Goal: Task Accomplishment & Management: Complete application form

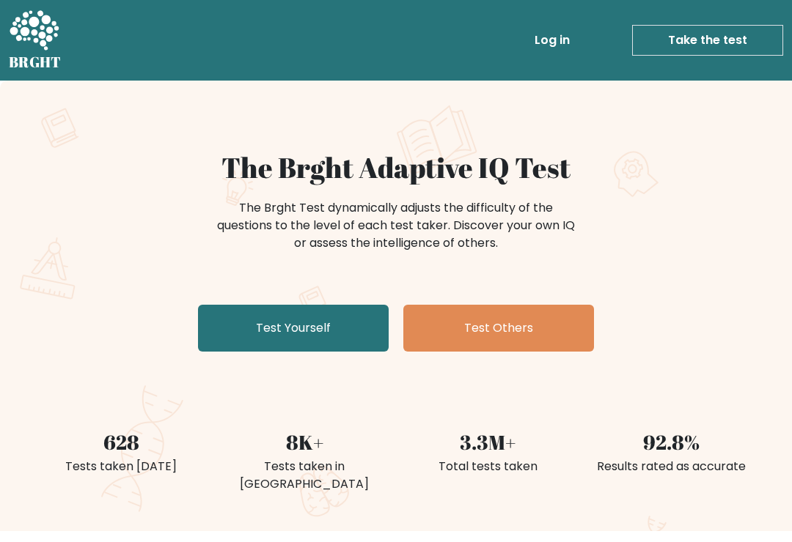
click at [339, 314] on link "Test Yourself" at bounding box center [293, 328] width 191 height 47
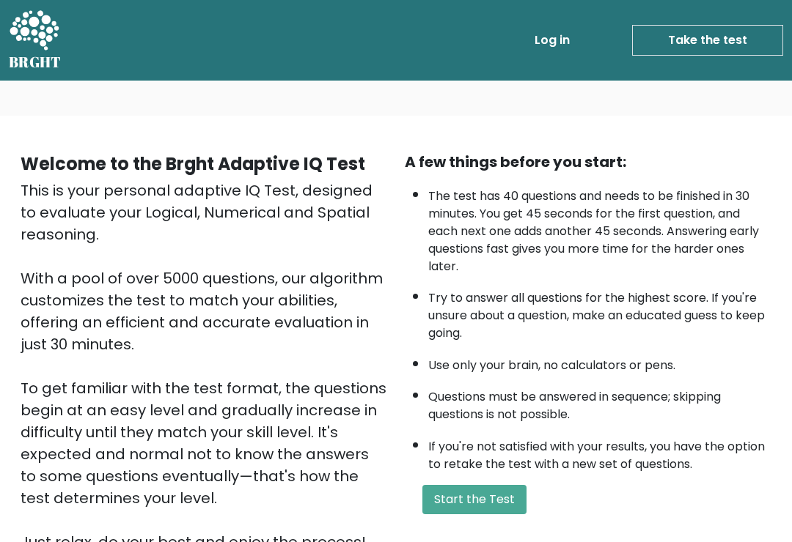
click at [505, 513] on button "Start the Test" at bounding box center [474, 499] width 104 height 29
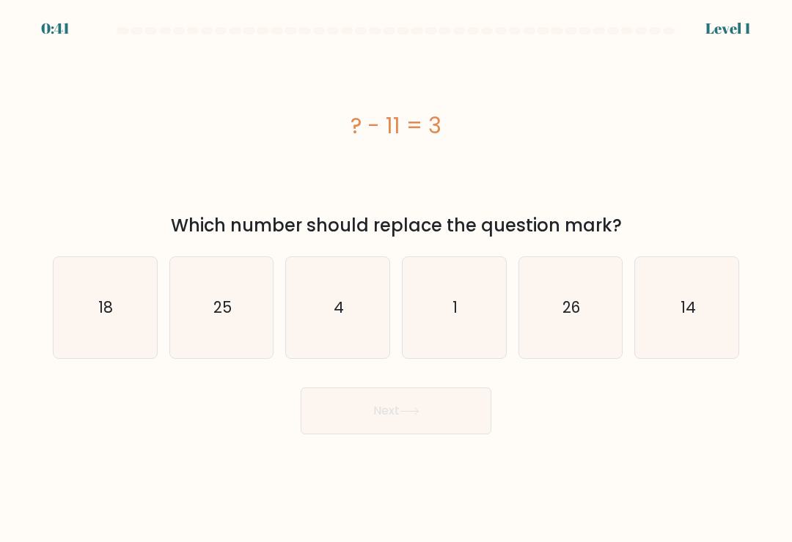
click at [688, 331] on icon "14" at bounding box center [686, 307] width 101 height 101
click at [397, 279] on input "f. 14" at bounding box center [396, 274] width 1 height 7
radio input "true"
click at [446, 422] on button "Next" at bounding box center [396, 411] width 191 height 47
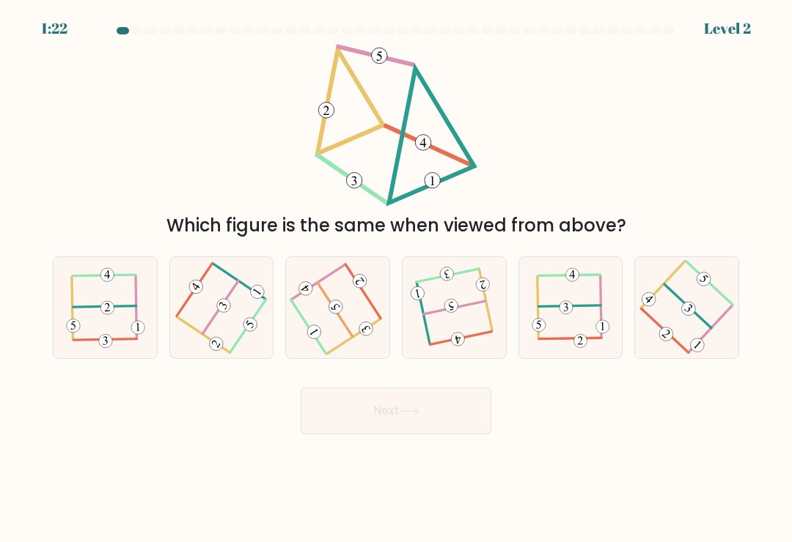
click at [469, 336] on icon at bounding box center [454, 308] width 80 height 81
click at [397, 279] on input "d." at bounding box center [396, 274] width 1 height 7
radio input "true"
click at [467, 420] on button "Next" at bounding box center [396, 411] width 191 height 47
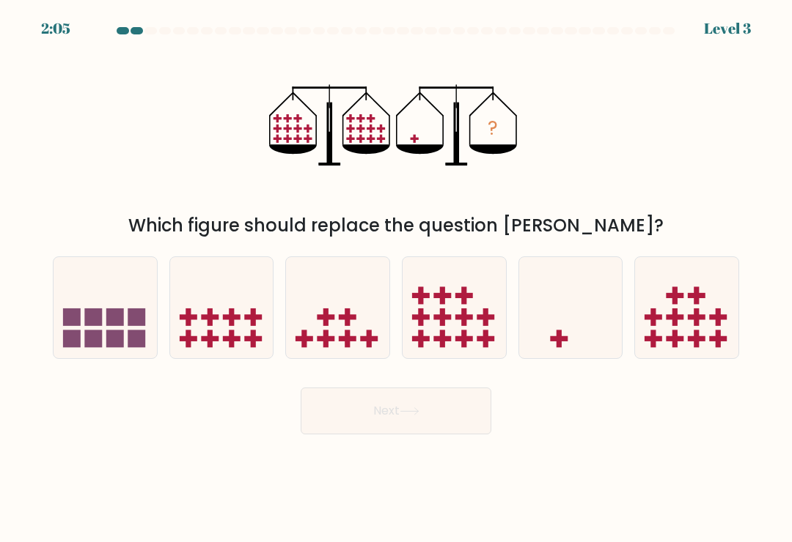
click at [572, 343] on icon at bounding box center [570, 308] width 103 height 86
click at [397, 279] on input "e." at bounding box center [396, 274] width 1 height 7
radio input "true"
click at [452, 413] on button "Next" at bounding box center [396, 411] width 191 height 47
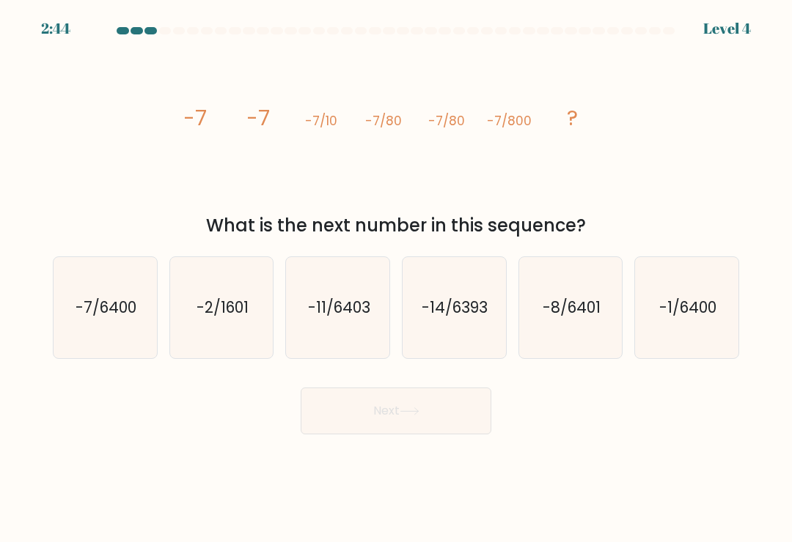
click at [129, 339] on icon "-7/6400" at bounding box center [104, 307] width 101 height 101
click at [396, 279] on input "a. -7/6400" at bounding box center [396, 274] width 1 height 7
radio input "true"
click at [603, 334] on icon "-8/6401" at bounding box center [570, 307] width 101 height 101
click at [397, 279] on input "e. -8/6401" at bounding box center [396, 274] width 1 height 7
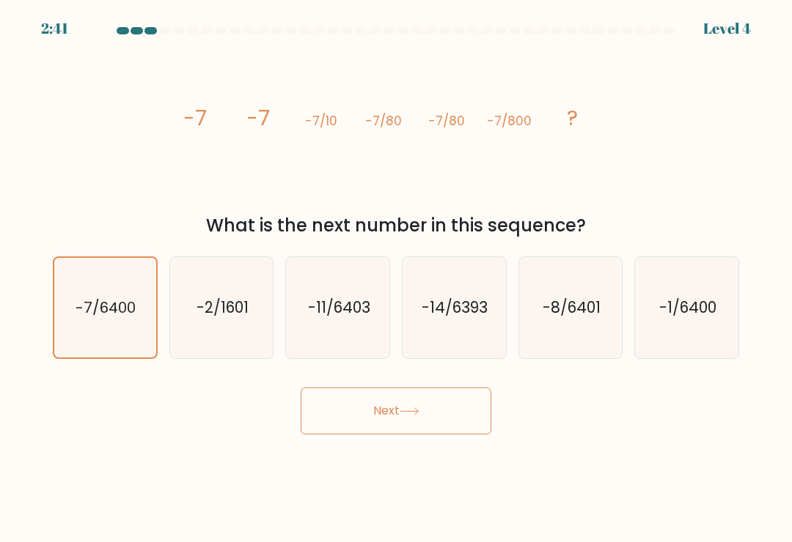
radio input "true"
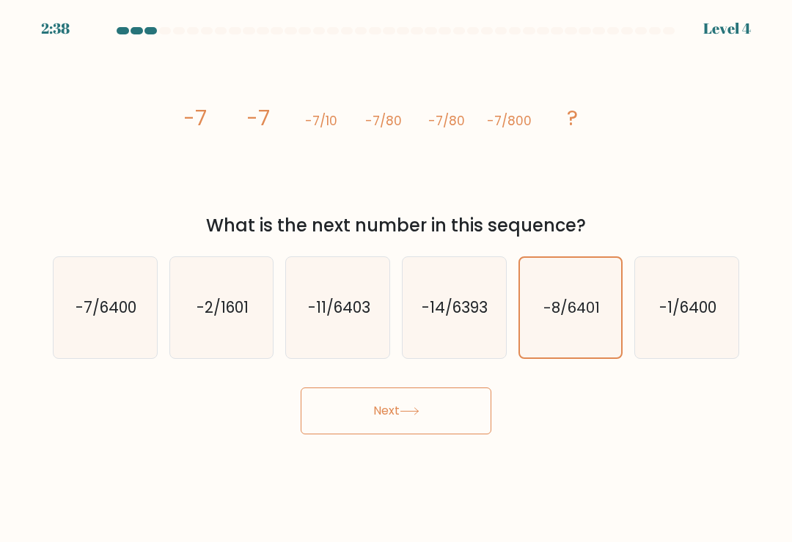
click at [691, 343] on icon "-1/6400" at bounding box center [686, 307] width 101 height 101
click at [397, 279] on input "f. -1/6400" at bounding box center [396, 274] width 1 height 7
radio input "true"
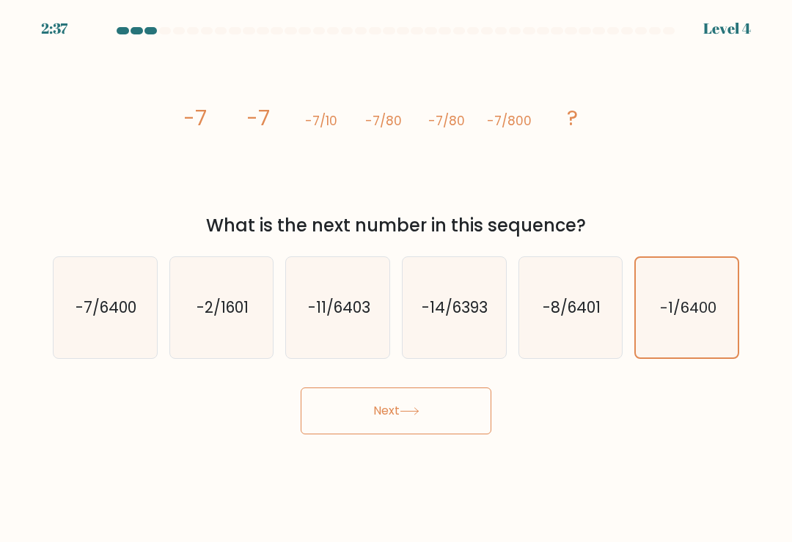
click at [441, 405] on button "Next" at bounding box center [396, 411] width 191 height 47
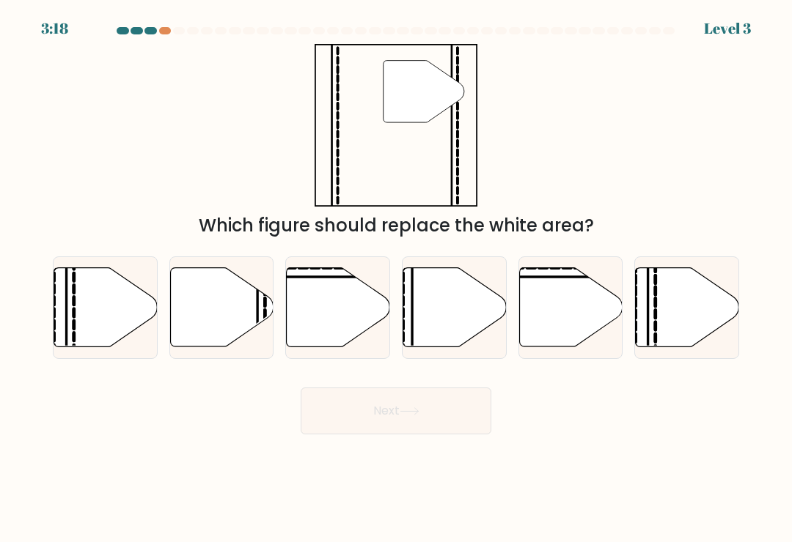
click at [243, 328] on icon at bounding box center [221, 307] width 103 height 79
click at [396, 279] on input "b." at bounding box center [396, 274] width 1 height 7
radio input "true"
click at [441, 411] on button "Next" at bounding box center [396, 411] width 191 height 47
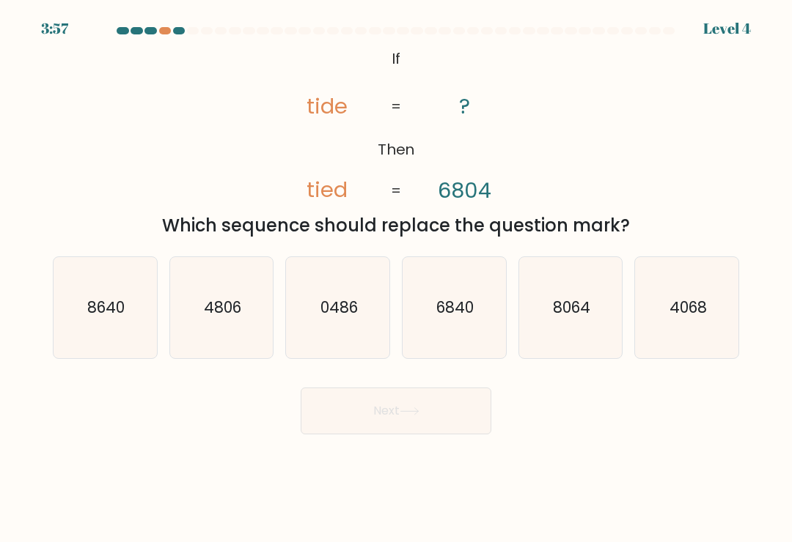
click at [483, 331] on icon "6840" at bounding box center [453, 307] width 101 height 101
click at [397, 279] on input "d. 6840" at bounding box center [396, 274] width 1 height 7
radio input "true"
click at [447, 414] on button "Next" at bounding box center [396, 411] width 191 height 47
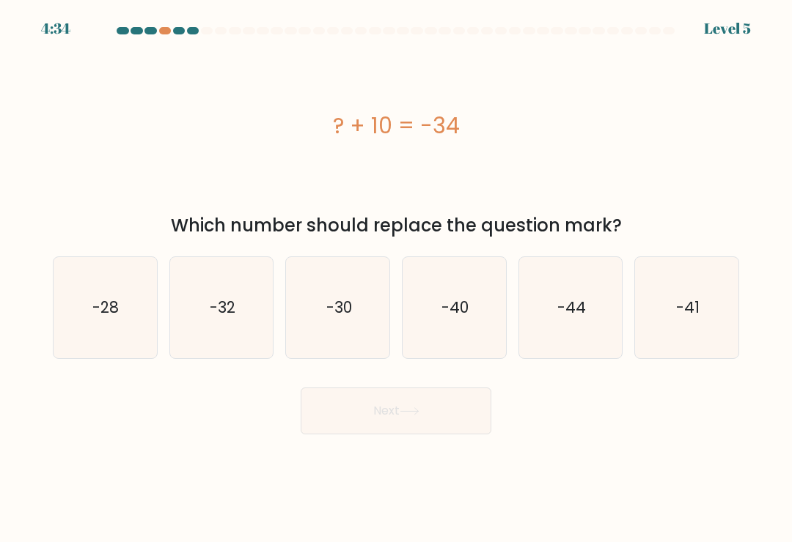
click at [227, 331] on icon "-32" at bounding box center [221, 307] width 101 height 101
click at [396, 279] on input "b. -32" at bounding box center [396, 274] width 1 height 7
radio input "true"
click at [678, 331] on icon "-41" at bounding box center [686, 307] width 101 height 101
click at [397, 279] on input "f. -41" at bounding box center [396, 274] width 1 height 7
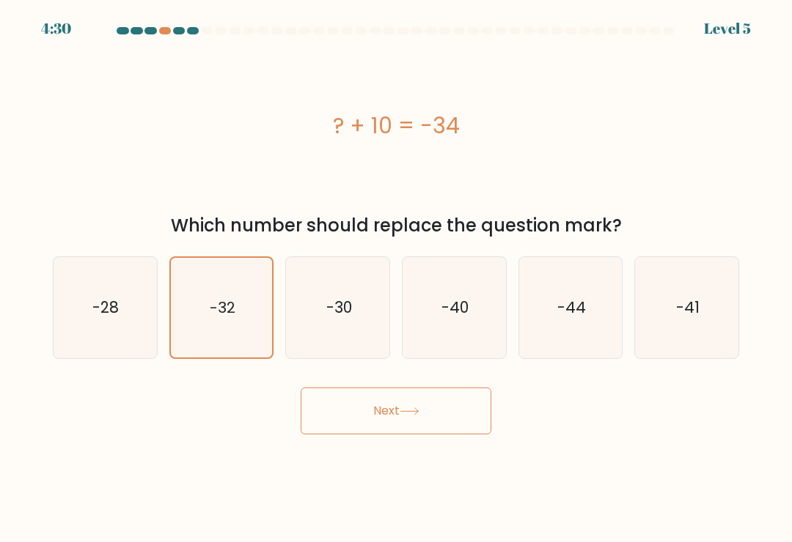
radio input "true"
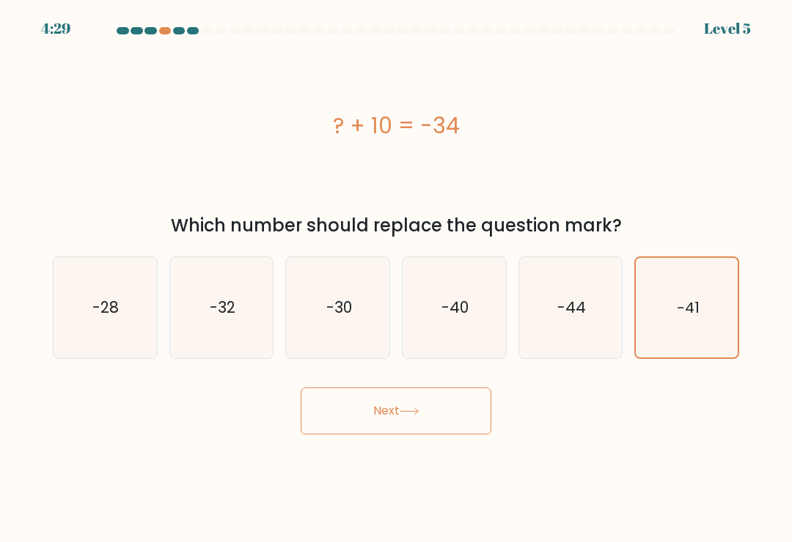
click at [120, 314] on icon "-28" at bounding box center [104, 307] width 101 height 101
click at [396, 279] on input "a. -28" at bounding box center [396, 274] width 1 height 7
radio input "true"
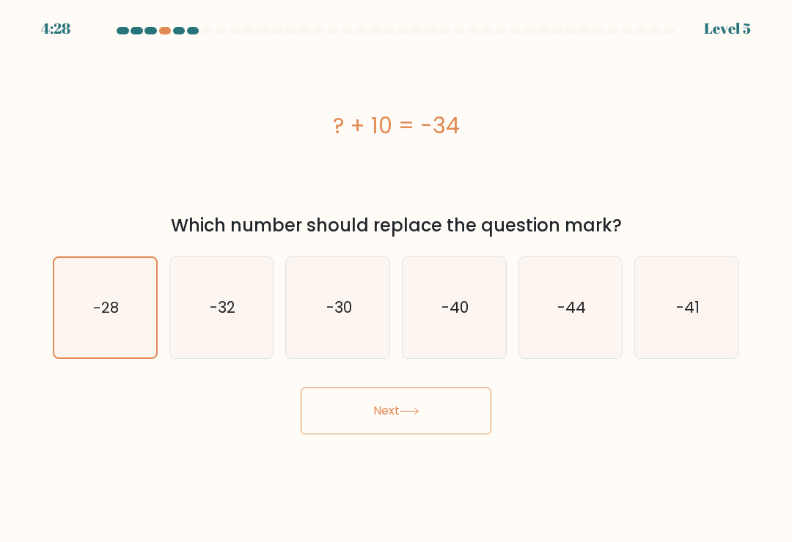
click at [433, 416] on button "Next" at bounding box center [396, 411] width 191 height 47
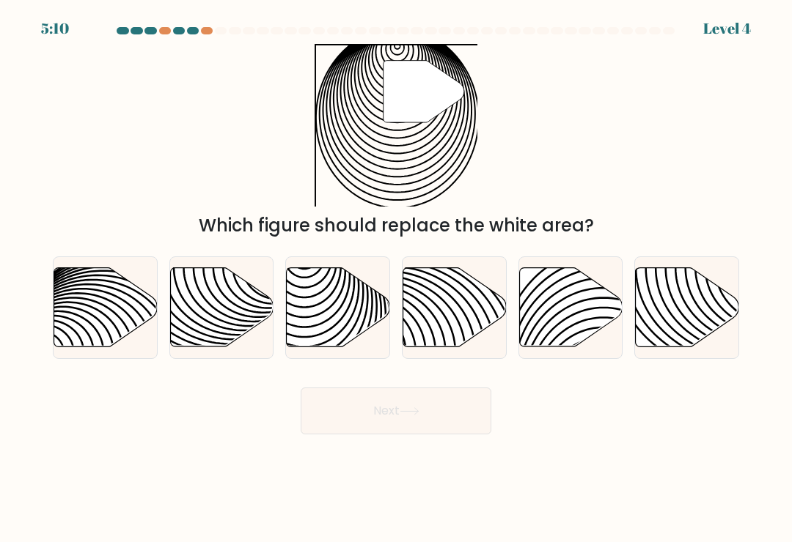
click at [364, 325] on icon at bounding box center [338, 307] width 103 height 79
click at [396, 279] on input "c." at bounding box center [396, 274] width 1 height 7
radio input "true"
click at [443, 415] on button "Next" at bounding box center [396, 411] width 191 height 47
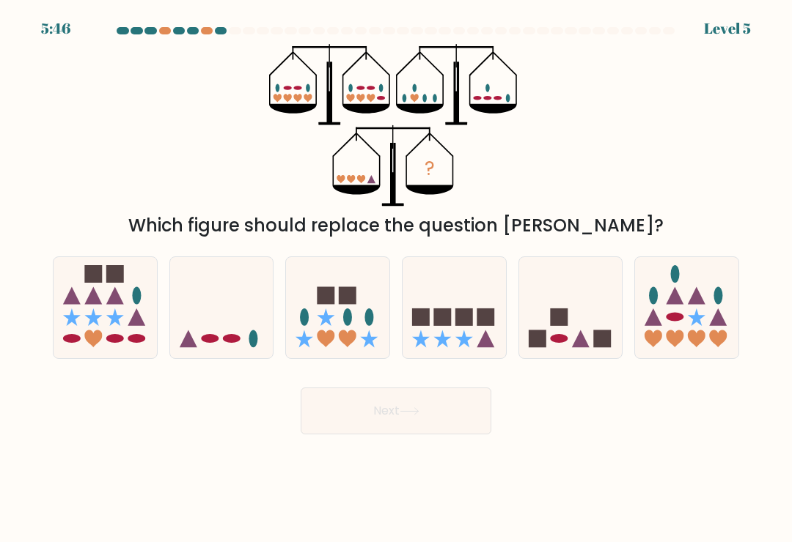
click at [362, 303] on icon at bounding box center [337, 308] width 103 height 86
click at [396, 279] on input "c." at bounding box center [396, 274] width 1 height 7
radio input "true"
click at [466, 408] on button "Next" at bounding box center [396, 411] width 191 height 47
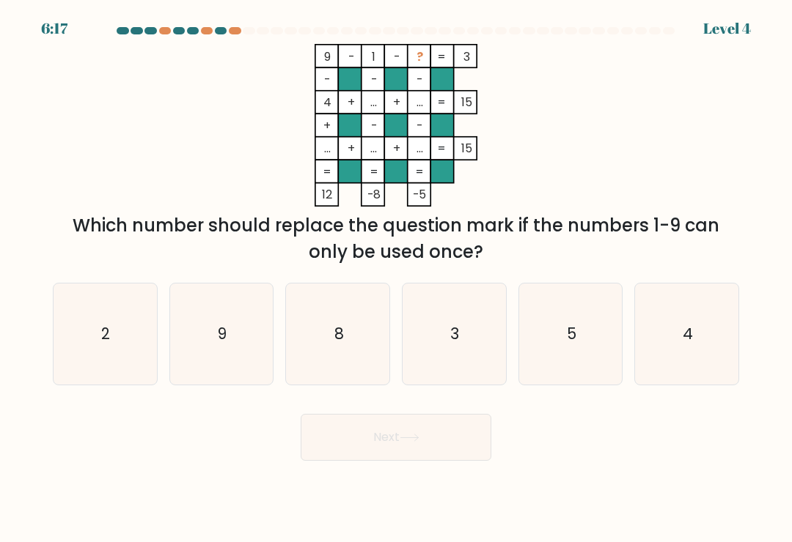
click at [346, 350] on icon "8" at bounding box center [337, 334] width 101 height 101
click at [396, 279] on input "c. 8" at bounding box center [396, 274] width 1 height 7
radio input "true"
click at [408, 433] on button "Next" at bounding box center [396, 437] width 191 height 47
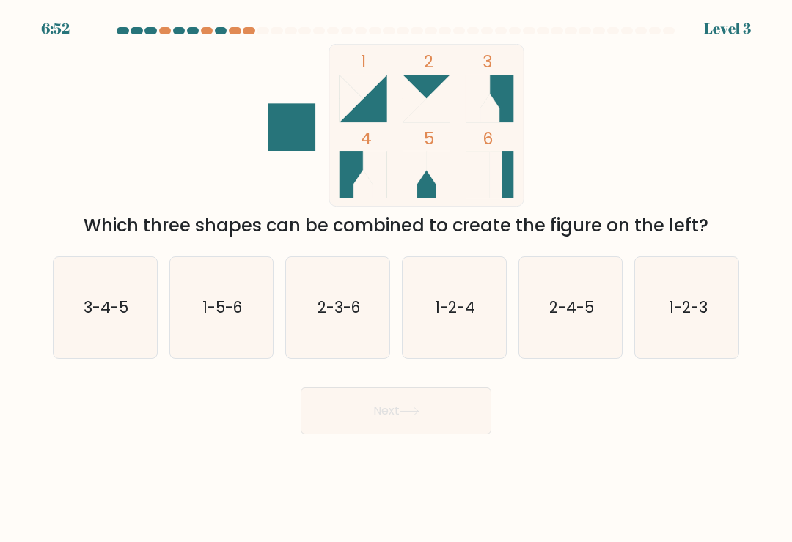
click at [350, 337] on icon "2-3-6" at bounding box center [337, 307] width 101 height 101
click at [396, 279] on input "c. 2-3-6" at bounding box center [396, 274] width 1 height 7
radio input "true"
click at [132, 318] on icon "3-4-5" at bounding box center [104, 307] width 101 height 101
click at [396, 279] on input "a. 3-4-5" at bounding box center [396, 274] width 1 height 7
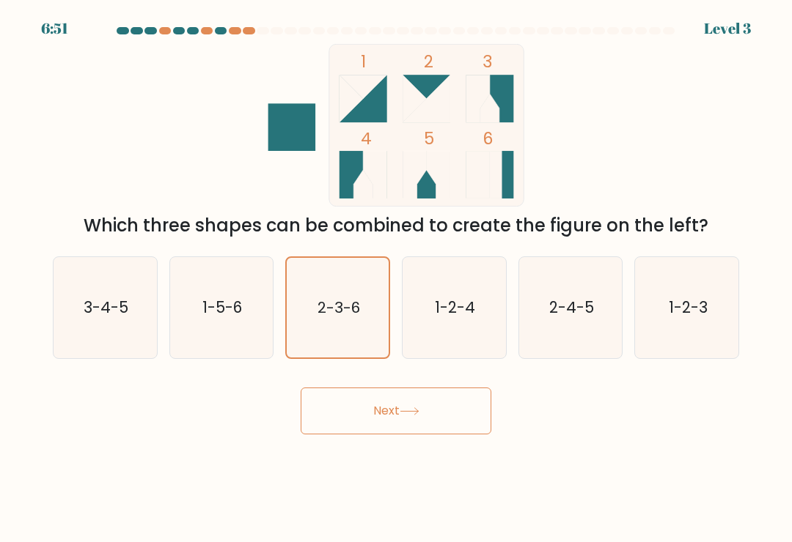
radio input "true"
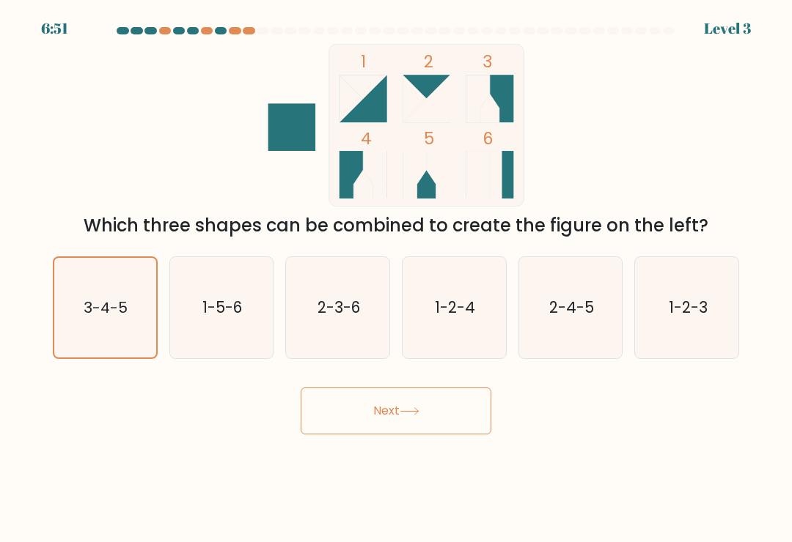
click at [397, 423] on button "Next" at bounding box center [396, 411] width 191 height 47
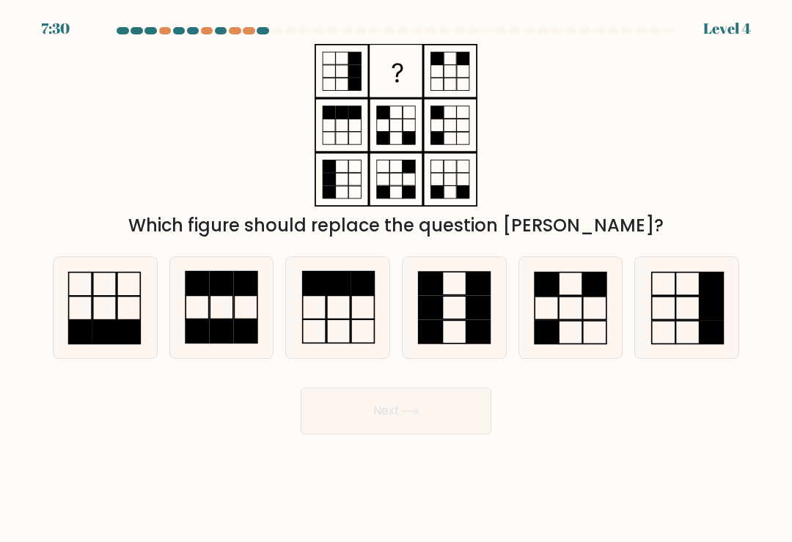
click at [568, 337] on icon at bounding box center [570, 307] width 101 height 101
click at [397, 279] on input "e." at bounding box center [396, 274] width 1 height 7
radio input "true"
click at [430, 413] on button "Next" at bounding box center [396, 411] width 191 height 47
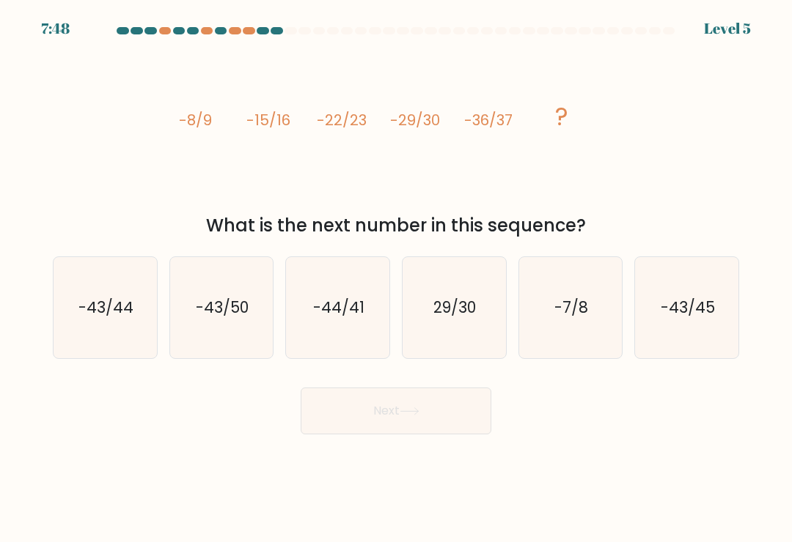
click at [688, 314] on text "-43/45" at bounding box center [687, 307] width 54 height 21
click at [397, 279] on input "f. -43/45" at bounding box center [396, 274] width 1 height 7
radio input "true"
click at [457, 404] on button "Next" at bounding box center [396, 411] width 191 height 47
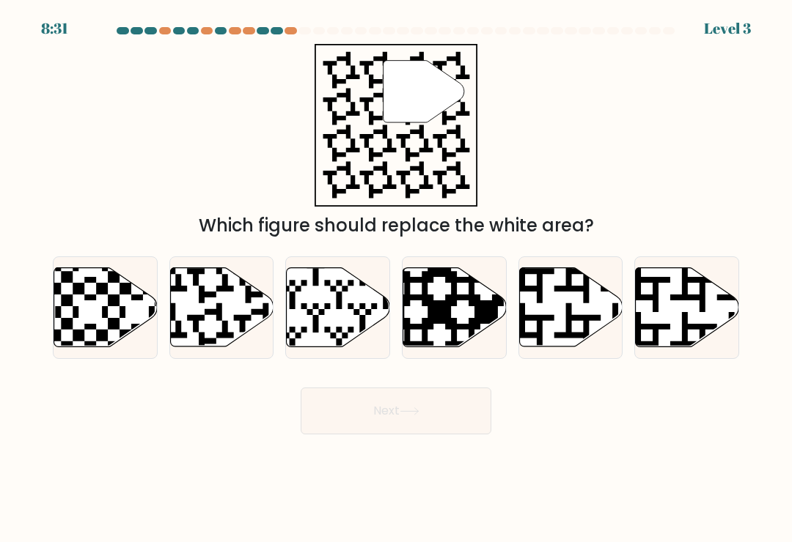
click at [677, 336] on icon at bounding box center [687, 307] width 103 height 79
click at [397, 279] on input "f." at bounding box center [396, 274] width 1 height 7
radio input "true"
click at [364, 328] on icon at bounding box center [371, 350] width 187 height 187
click at [396, 279] on input "c." at bounding box center [396, 274] width 1 height 7
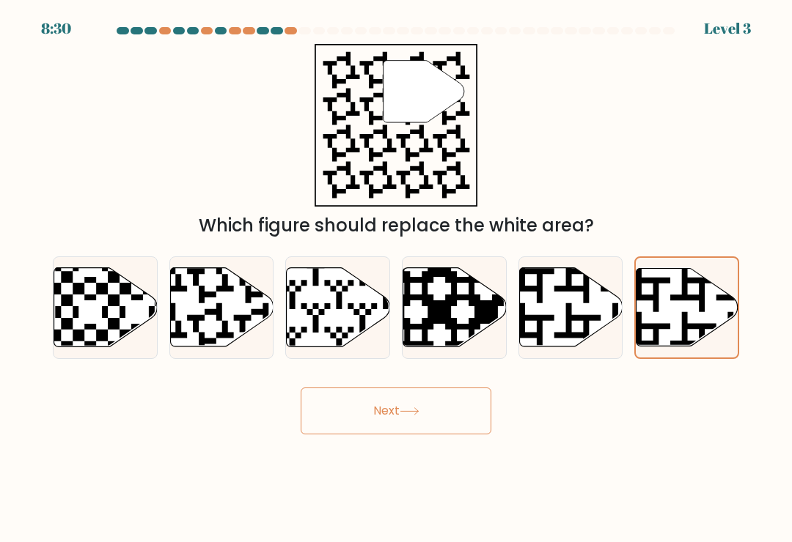
radio input "true"
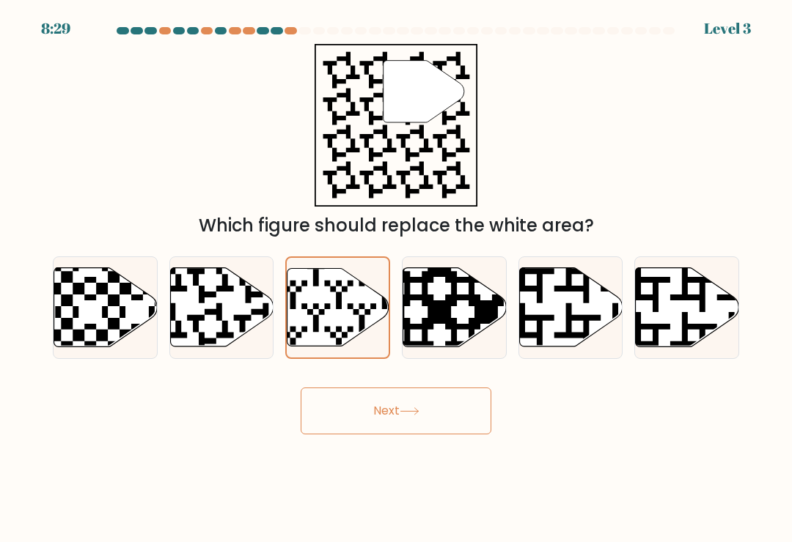
click at [243, 325] on icon at bounding box center [186, 350] width 187 height 187
click at [396, 279] on input "b." at bounding box center [396, 274] width 1 height 7
radio input "true"
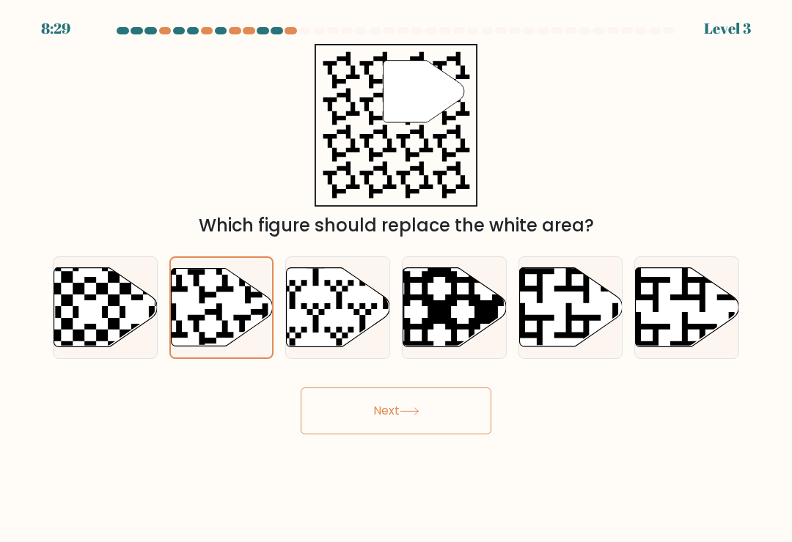
click at [421, 405] on button "Next" at bounding box center [396, 411] width 191 height 47
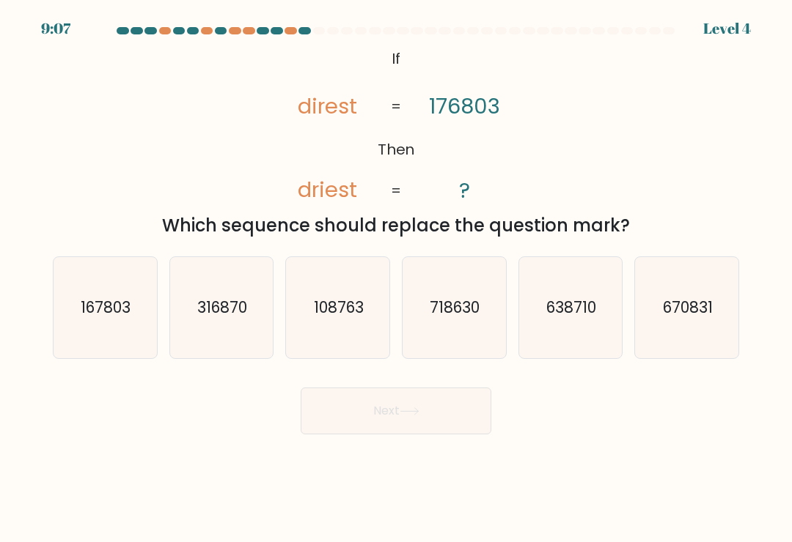
click at [119, 338] on icon "167803" at bounding box center [104, 307] width 101 height 101
click at [396, 279] on input "a. 167803" at bounding box center [396, 274] width 1 height 7
radio input "true"
click at [372, 428] on button "Next" at bounding box center [396, 411] width 191 height 47
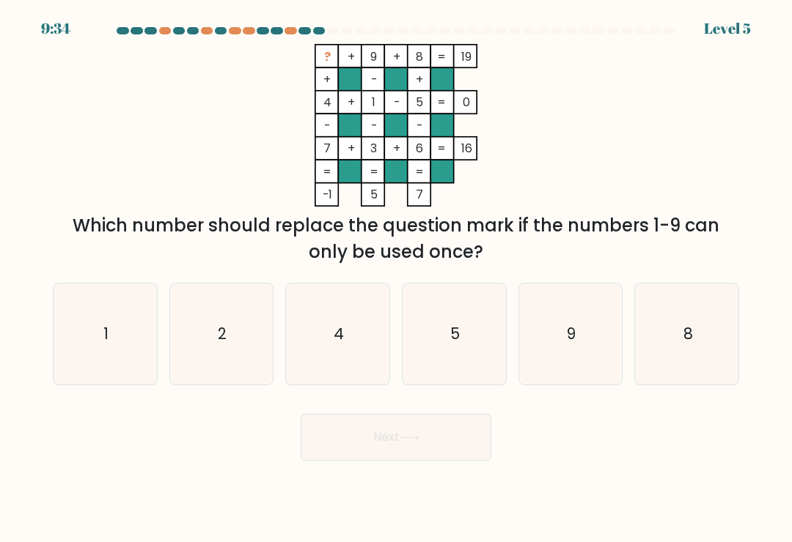
click at [231, 348] on icon "2" at bounding box center [221, 334] width 101 height 101
click at [396, 279] on input "b. 2" at bounding box center [396, 274] width 1 height 7
radio input "true"
click at [446, 427] on button "Next" at bounding box center [396, 437] width 191 height 47
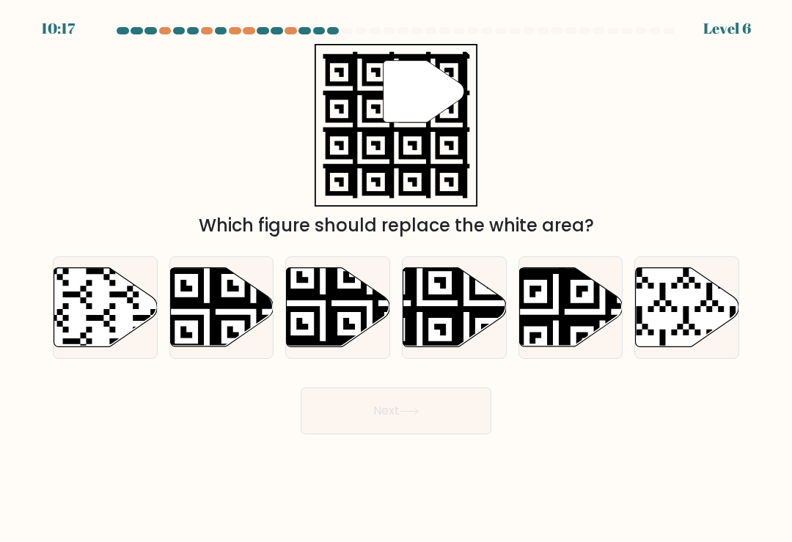
click at [468, 346] on icon at bounding box center [454, 307] width 103 height 79
click at [397, 279] on input "d." at bounding box center [396, 274] width 1 height 7
radio input "true"
click at [459, 410] on button "Next" at bounding box center [396, 411] width 191 height 47
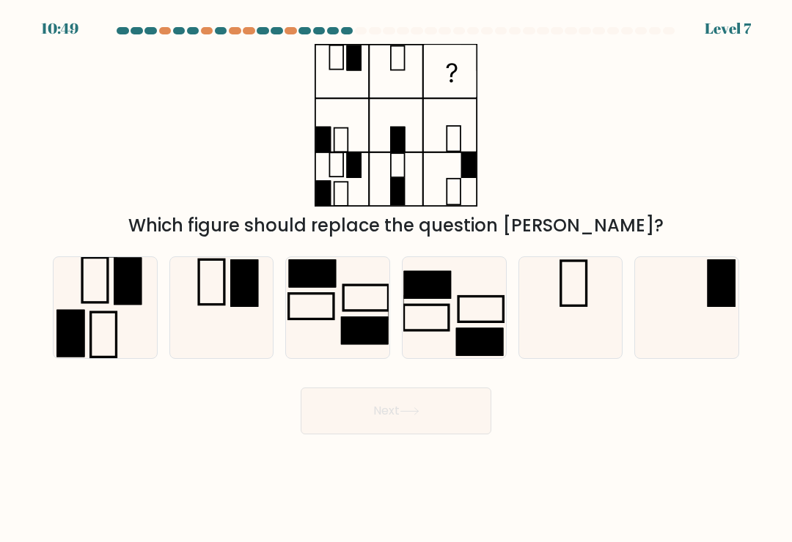
click at [699, 309] on icon at bounding box center [686, 307] width 101 height 101
click at [397, 279] on input "f." at bounding box center [396, 274] width 1 height 7
radio input "true"
click at [442, 395] on button "Next" at bounding box center [396, 411] width 191 height 47
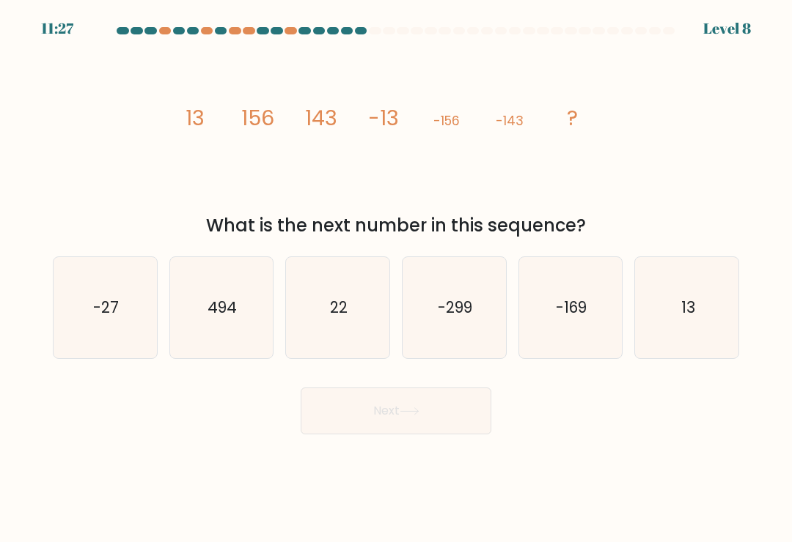
click at [684, 318] on text "13" at bounding box center [687, 307] width 14 height 21
click at [397, 279] on input "f. 13" at bounding box center [396, 274] width 1 height 7
radio input "true"
click at [450, 402] on button "Next" at bounding box center [396, 411] width 191 height 47
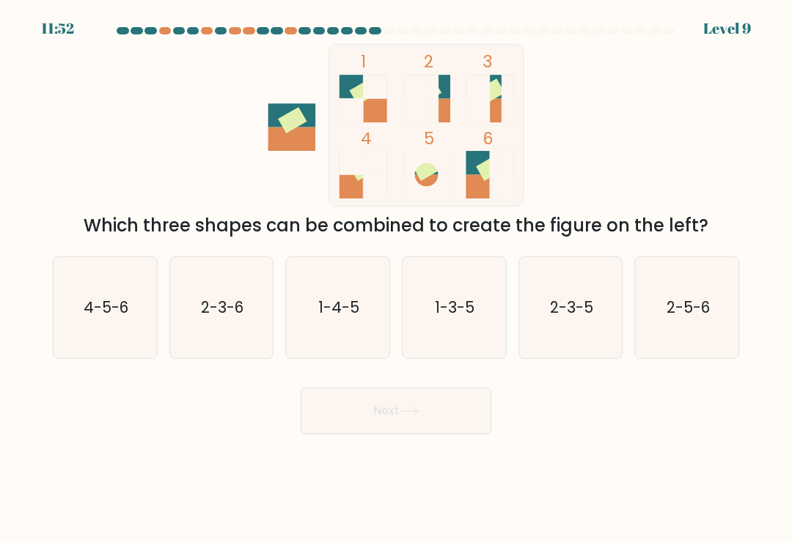
click at [458, 332] on icon "1-3-5" at bounding box center [453, 307] width 101 height 101
click at [397, 279] on input "d. 1-3-5" at bounding box center [396, 274] width 1 height 7
radio input "true"
click at [575, 330] on icon "2-3-5" at bounding box center [570, 307] width 101 height 101
click at [397, 279] on input "e. 2-3-5" at bounding box center [396, 274] width 1 height 7
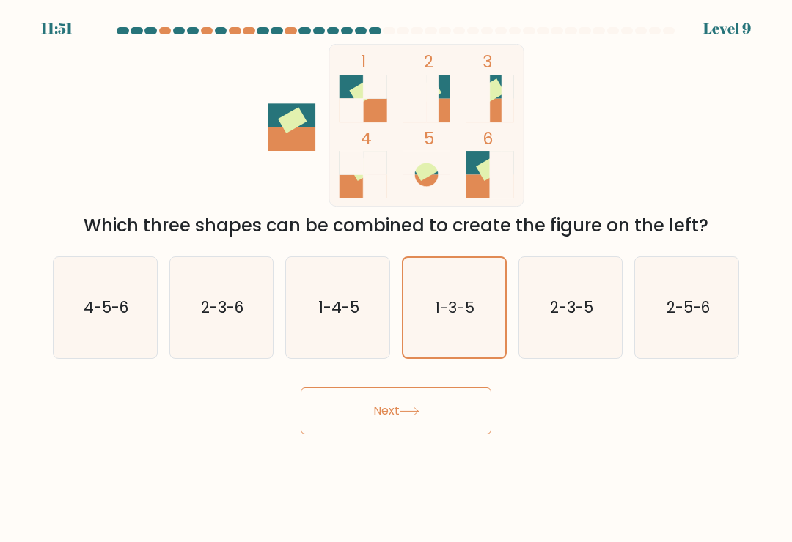
radio input "true"
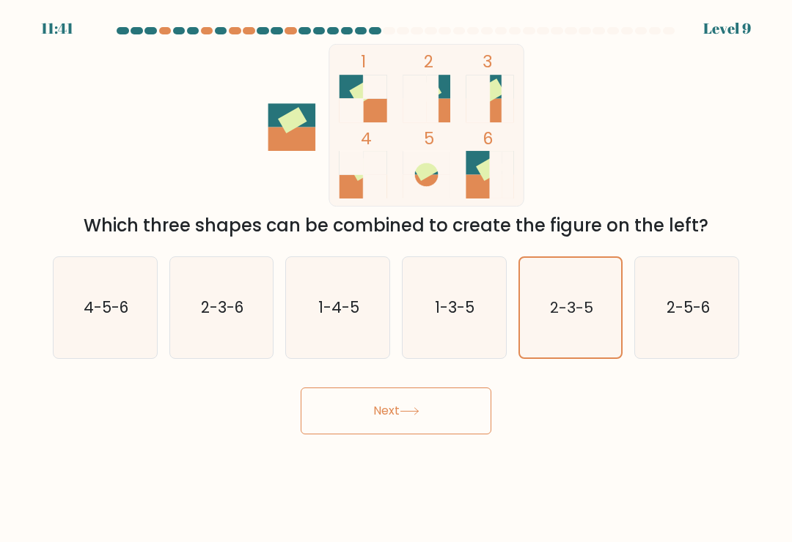
click at [240, 342] on icon "2-3-6" at bounding box center [221, 307] width 101 height 101
click at [396, 279] on input "b. 2-3-6" at bounding box center [396, 274] width 1 height 7
radio input "true"
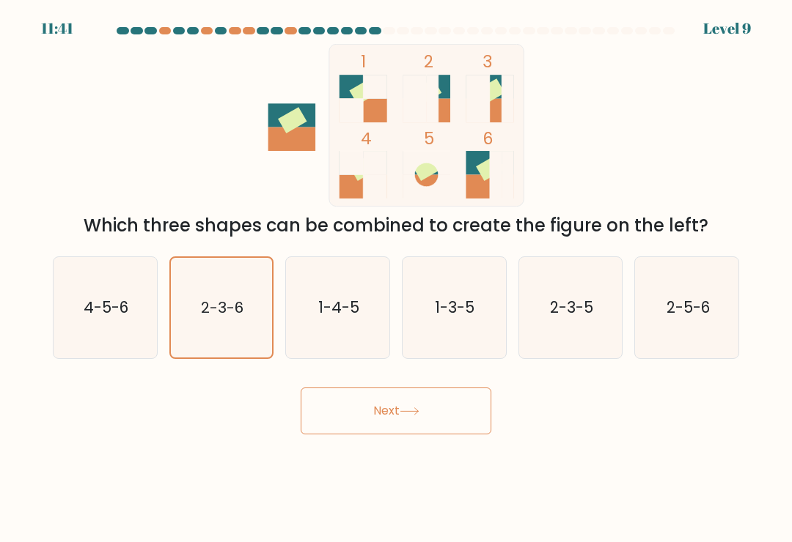
click at [410, 405] on button "Next" at bounding box center [396, 411] width 191 height 47
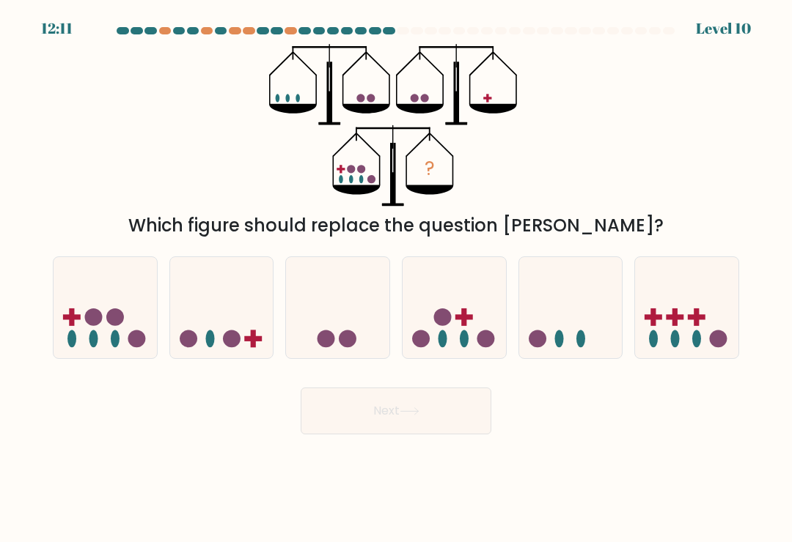
click at [118, 326] on circle at bounding box center [115, 318] width 18 height 18
click at [396, 279] on input "a." at bounding box center [396, 274] width 1 height 7
radio input "true"
click at [397, 431] on button "Next" at bounding box center [396, 411] width 191 height 47
